Goal: Task Accomplishment & Management: Use online tool/utility

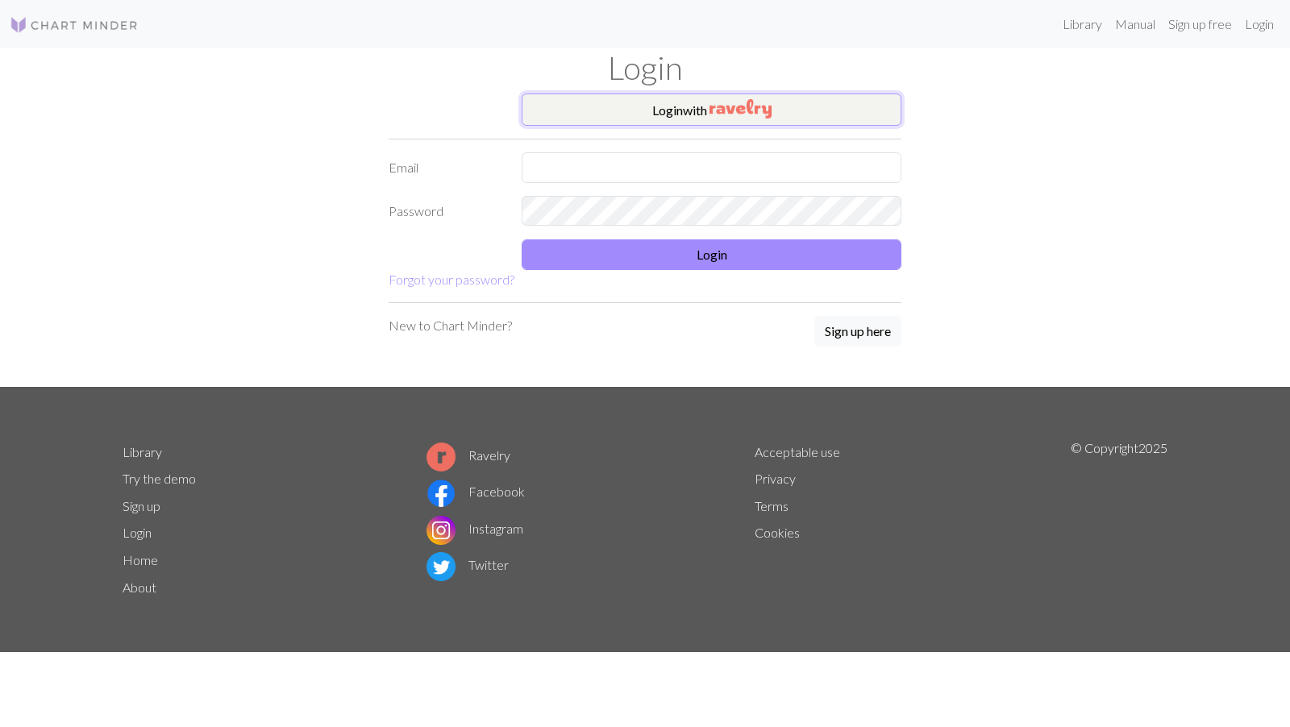
click at [731, 122] on button "Login with" at bounding box center [712, 110] width 380 height 32
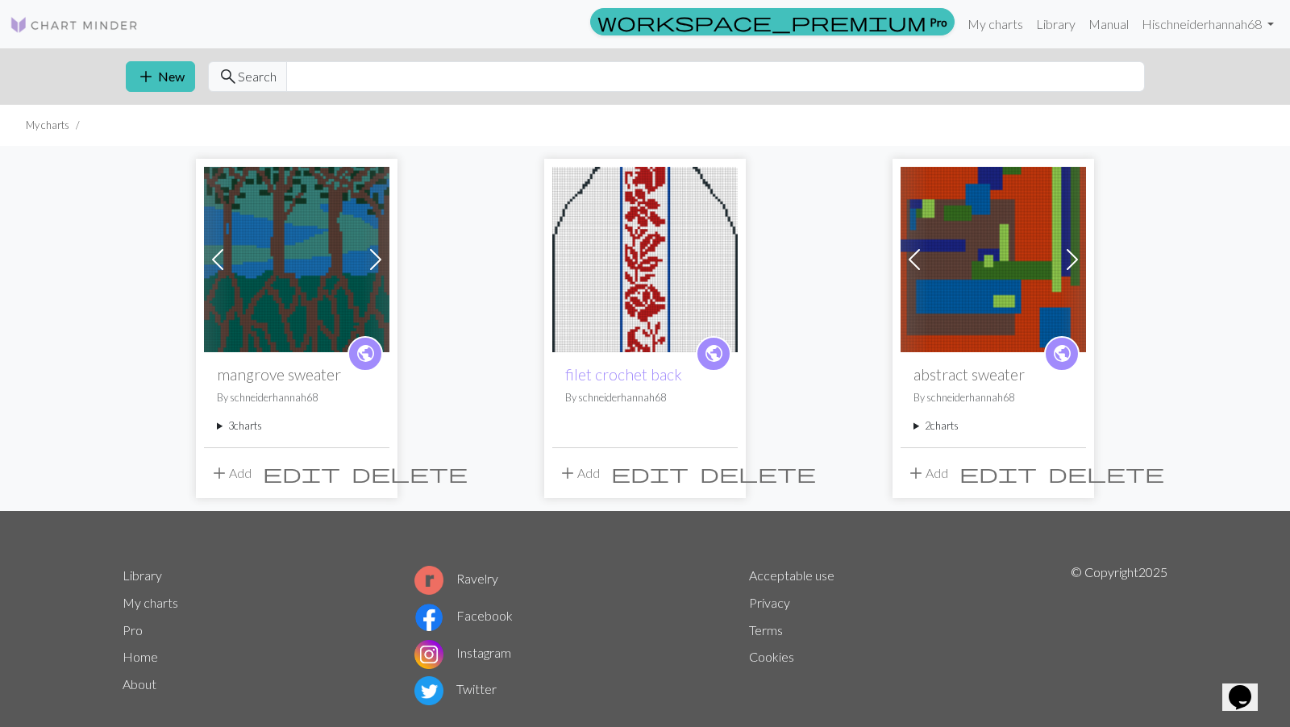
click at [244, 427] on summary "3 charts" at bounding box center [297, 426] width 160 height 15
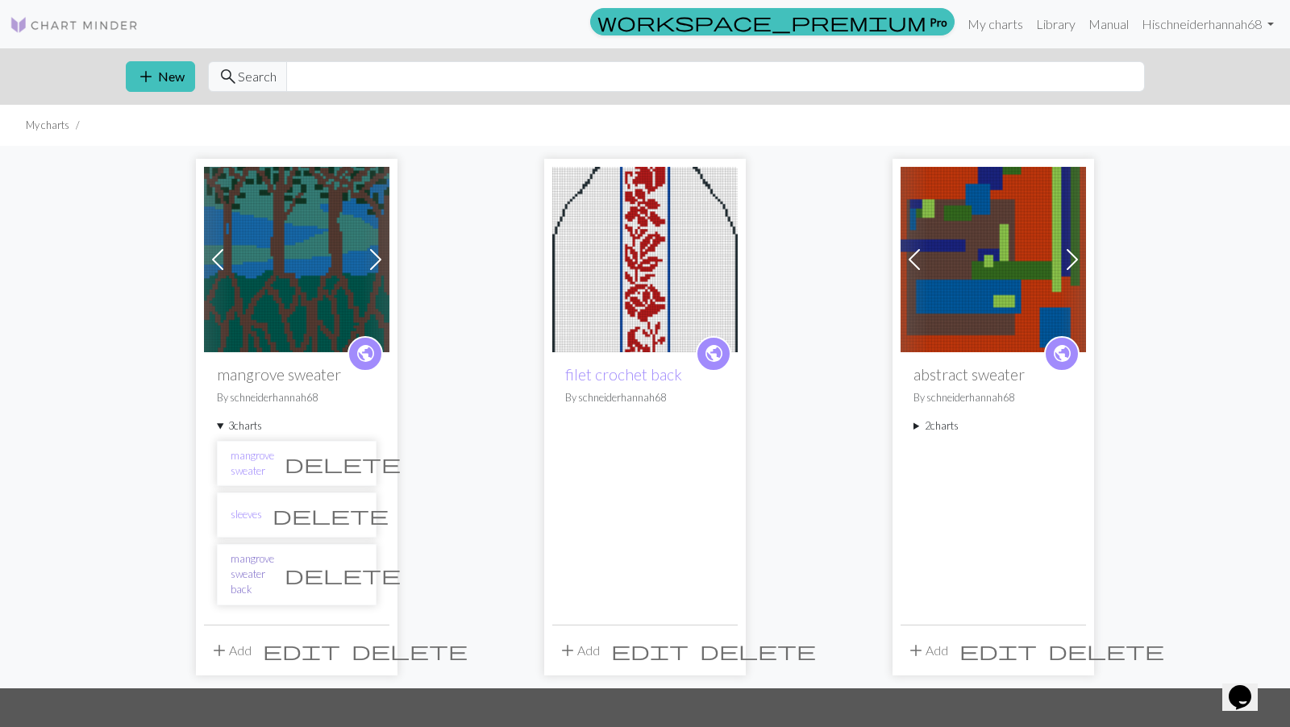
click at [256, 554] on link "mangrove sweater back" at bounding box center [253, 575] width 44 height 47
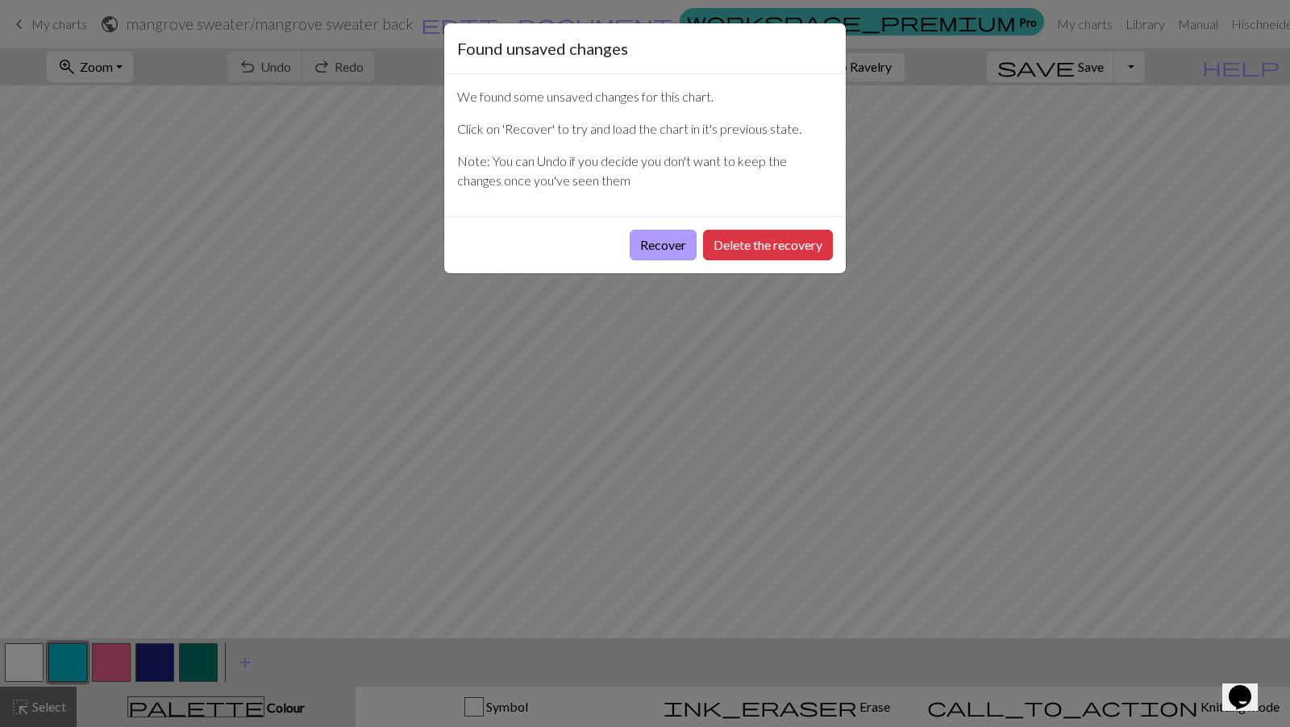
click at [665, 242] on button "Recover" at bounding box center [663, 245] width 67 height 31
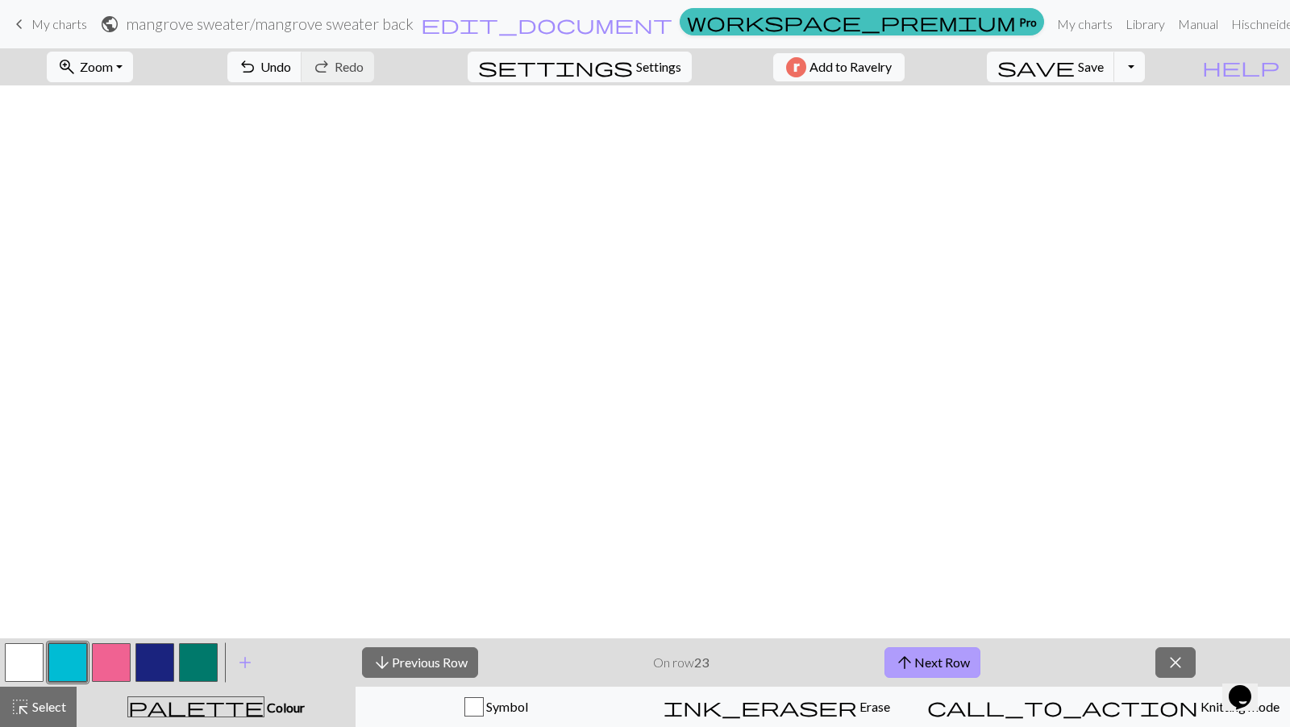
scroll to position [715, 0]
click at [928, 673] on button "arrow_upward Next Row" at bounding box center [933, 663] width 96 height 31
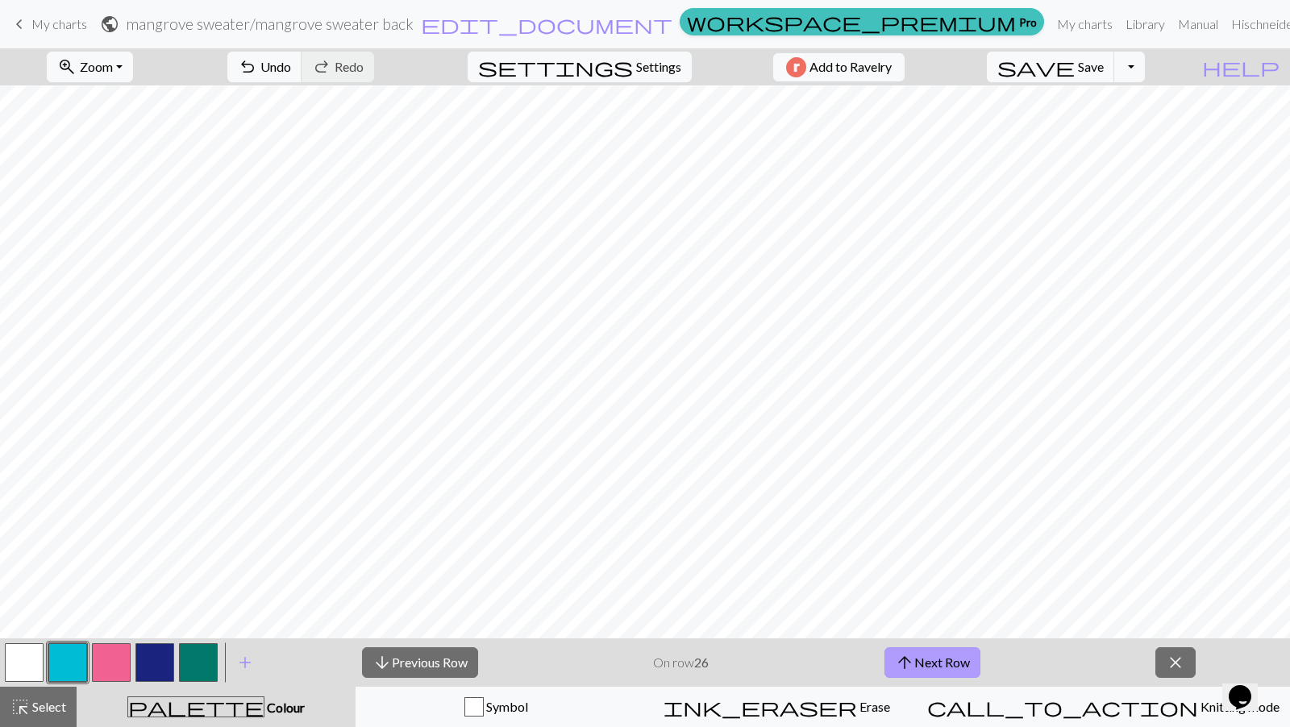
click at [928, 673] on button "arrow_upward Next Row" at bounding box center [933, 663] width 96 height 31
click at [920, 664] on button "arrow_upward Next Row" at bounding box center [933, 663] width 96 height 31
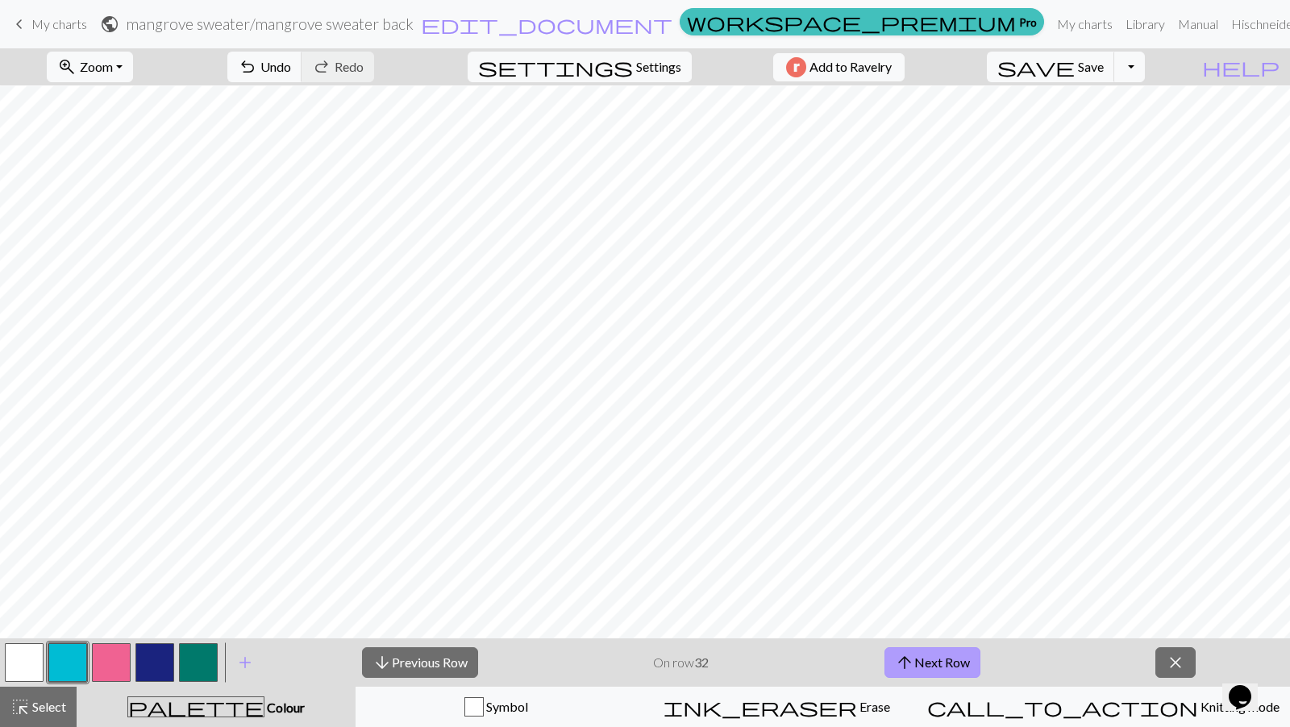
click at [920, 664] on button "arrow_upward Next Row" at bounding box center [933, 663] width 96 height 31
